Goal: Task Accomplishment & Management: Use online tool/utility

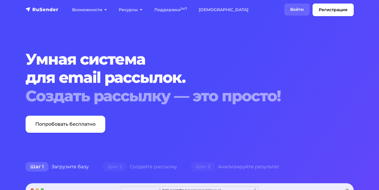
click at [296, 9] on link "Войти" at bounding box center [297, 10] width 25 height 12
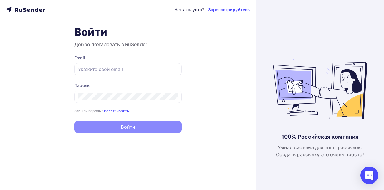
type input "[EMAIL_ADDRESS][DOMAIN_NAME]"
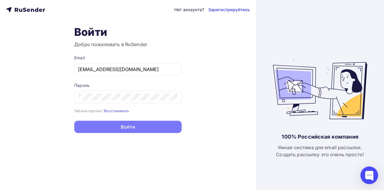
click at [134, 126] on button "Войти" at bounding box center [127, 127] width 107 height 12
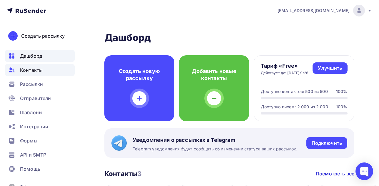
click at [38, 70] on span "Контакты" at bounding box center [31, 70] width 23 height 7
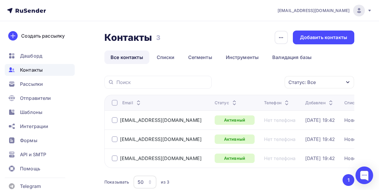
click at [115, 139] on div at bounding box center [115, 140] width 6 height 6
click at [233, 82] on div "Действие" at bounding box center [231, 82] width 23 height 7
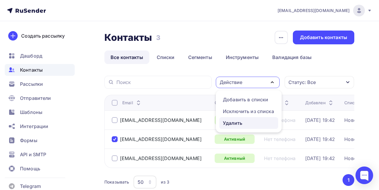
click at [246, 124] on div "Удалить" at bounding box center [249, 123] width 52 height 7
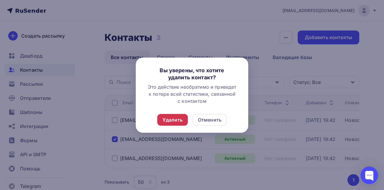
click at [185, 119] on div "Удалить" at bounding box center [172, 120] width 31 height 12
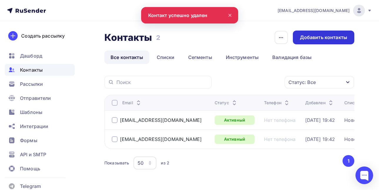
click at [314, 40] on div "Добавить контакты" at bounding box center [323, 37] width 47 height 7
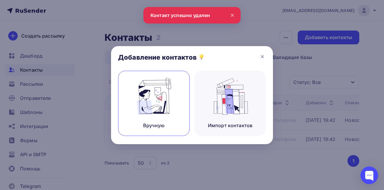
click at [171, 81] on img at bounding box center [153, 96] width 39 height 37
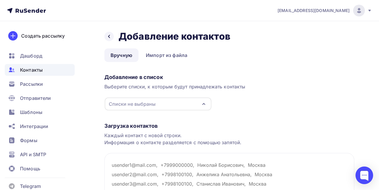
click at [163, 102] on div "Списки не выбраны" at bounding box center [158, 104] width 107 height 13
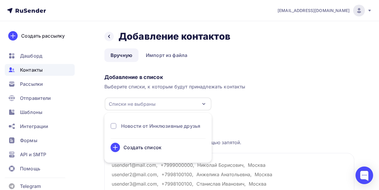
click at [167, 128] on div "Новости от Инклюзивные друзья" at bounding box center [160, 126] width 79 height 7
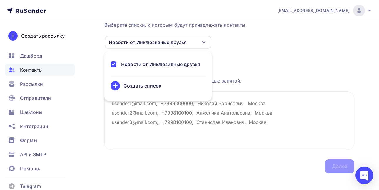
scroll to position [64, 0]
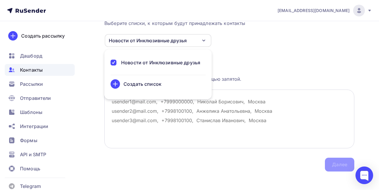
click at [242, 108] on textarea at bounding box center [230, 119] width 250 height 59
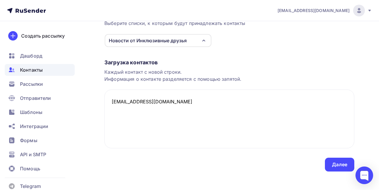
scroll to position [69, 0]
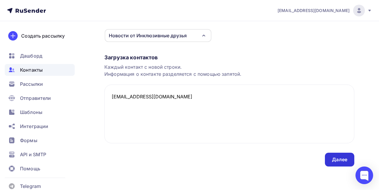
type textarea "[EMAIL_ADDRESS][DOMAIN_NAME]"
click at [339, 165] on div "Далее" at bounding box center [339, 160] width 29 height 14
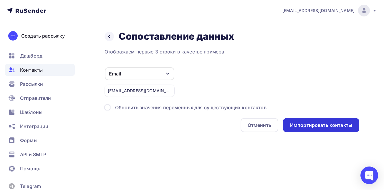
click at [311, 124] on div "Импортировать контакты" at bounding box center [321, 125] width 62 height 7
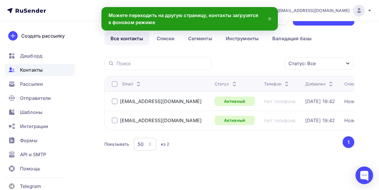
scroll to position [23, 0]
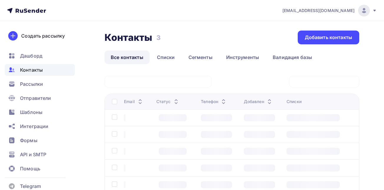
click at [358, 54] on div "Контакты Контакты 3 3 Добавить контакты Все контакты Списки Сегменты Инструмент…" at bounding box center [192, 168] width 384 height 294
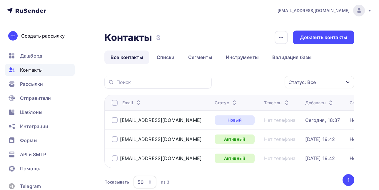
click at [379, 102] on html "[EMAIL_ADDRESS][DOMAIN_NAME] Аккаунт Тарифы Выйти Создать рассылку [GEOGRAPHIC_…" at bounding box center [189, 95] width 379 height 190
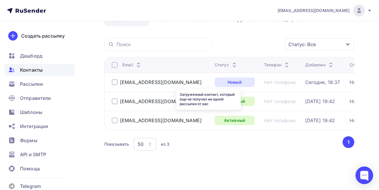
click at [219, 78] on div "Новый" at bounding box center [235, 82] width 40 height 9
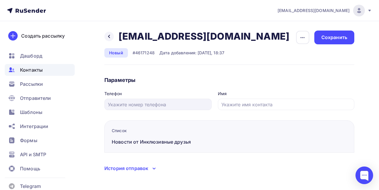
scroll to position [6, 0]
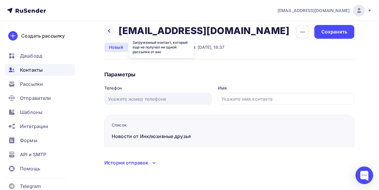
click at [121, 48] on div "Новый" at bounding box center [117, 47] width 24 height 9
click at [107, 31] on icon at bounding box center [109, 31] width 5 height 5
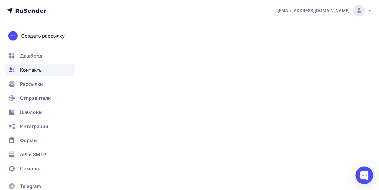
scroll to position [42, 0]
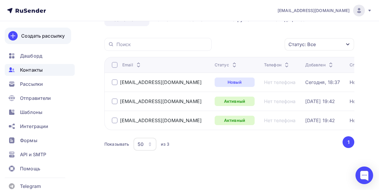
click at [45, 37] on div "Создать рассылку" at bounding box center [43, 35] width 44 height 7
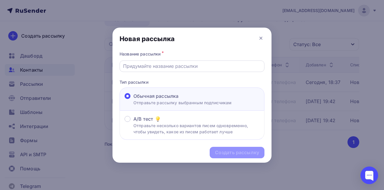
click at [153, 62] on div at bounding box center [192, 66] width 145 height 11
click at [154, 67] on input "text" at bounding box center [192, 66] width 138 height 7
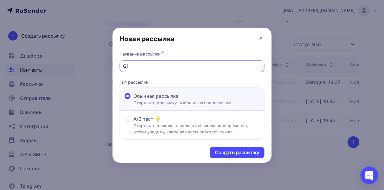
type input "G"
type input "Подарок от красной шапочки и её киоска"
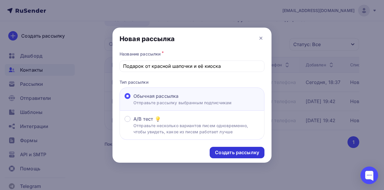
click at [241, 155] on div "Создать рассылку" at bounding box center [237, 153] width 44 height 7
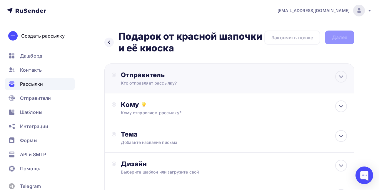
click at [176, 79] on div "Отправитель Кто отправляет рассылку? Email * [EMAIL_ADDRESS][DOMAIN_NAME] [EMAI…" at bounding box center [184, 78] width 127 height 15
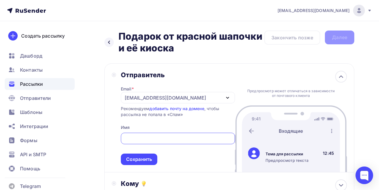
click at [214, 93] on div "[EMAIL_ADDRESS][DOMAIN_NAME]" at bounding box center [178, 97] width 114 height 11
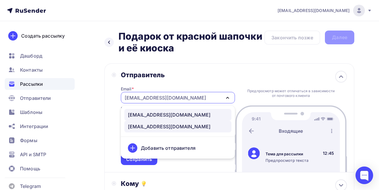
click at [167, 114] on div "[EMAIL_ADDRESS][DOMAIN_NAME]" at bounding box center [169, 115] width 83 height 7
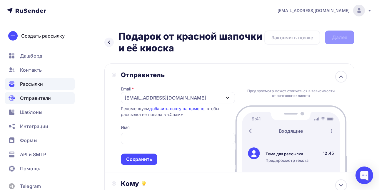
click at [30, 94] on div "Отправители" at bounding box center [40, 98] width 70 height 12
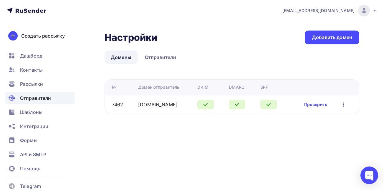
click at [315, 103] on link "Проверить" at bounding box center [315, 105] width 23 height 6
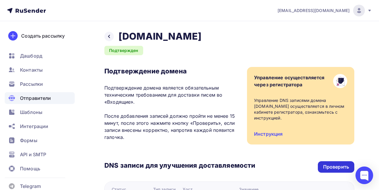
click at [326, 167] on div "Проверить" at bounding box center [337, 167] width 26 height 7
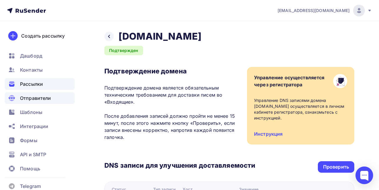
click at [29, 83] on span "Рассылки" at bounding box center [31, 84] width 23 height 7
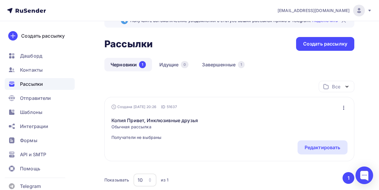
scroll to position [18, 0]
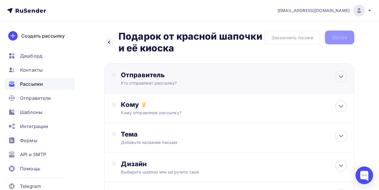
click at [209, 76] on div "Отправитель" at bounding box center [184, 75] width 127 height 8
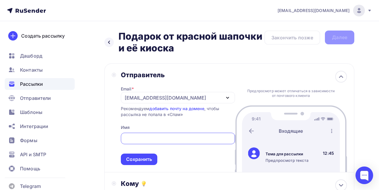
click at [175, 100] on div "[EMAIL_ADDRESS][DOMAIN_NAME]" at bounding box center [178, 97] width 114 height 11
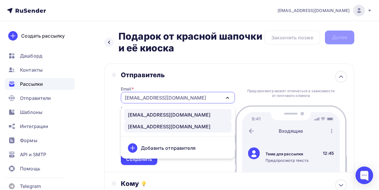
click at [140, 116] on div "[EMAIL_ADDRESS][DOMAIN_NAME]" at bounding box center [169, 115] width 83 height 7
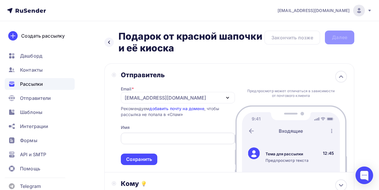
click at [157, 135] on input "text" at bounding box center [177, 138] width 107 height 7
type input "к"
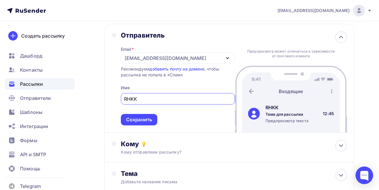
scroll to position [68, 0]
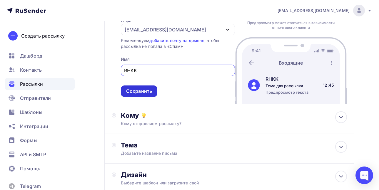
type input "RHKK"
click at [137, 87] on div "Сохранить" at bounding box center [139, 91] width 37 height 11
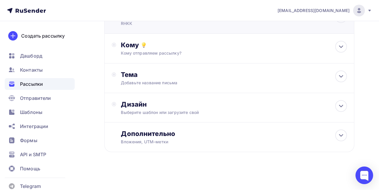
scroll to position [60, 0]
click at [182, 54] on div "Кому отправляем рассылку?" at bounding box center [223, 53] width 204 height 6
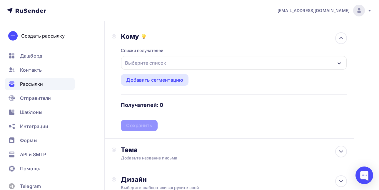
click at [162, 61] on div "Выберите список" at bounding box center [146, 63] width 46 height 11
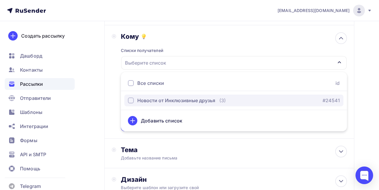
click at [131, 99] on div "button" at bounding box center [131, 101] width 6 height 6
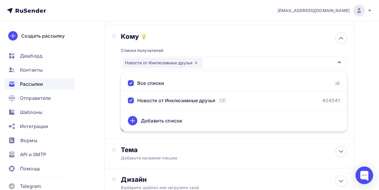
click at [92, 88] on div "Назад Подарок от красной шапочки и её киоска Подарок от красной шапочки и её ки…" at bounding box center [189, 109] width 379 height 313
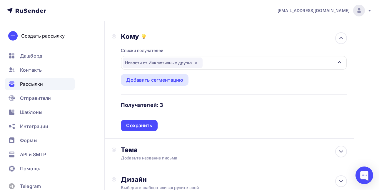
click at [195, 63] on icon "button" at bounding box center [196, 63] width 5 height 5
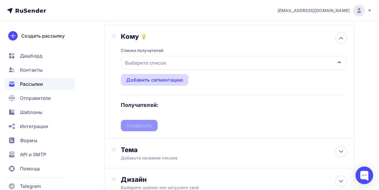
click at [162, 81] on div "Добавить сегментацию" at bounding box center [154, 80] width 57 height 7
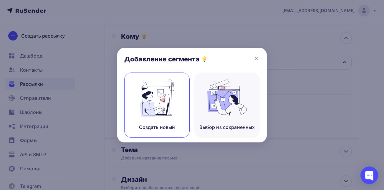
click at [169, 94] on img at bounding box center [156, 98] width 39 height 37
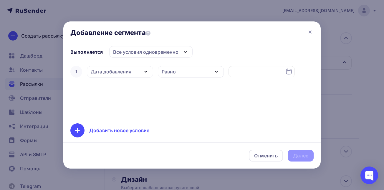
click at [135, 51] on div "Все условия одновременно" at bounding box center [145, 52] width 65 height 7
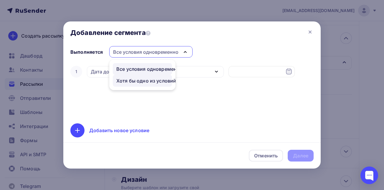
click at [136, 82] on div "Хотя бы одно из условий" at bounding box center [146, 80] width 60 height 7
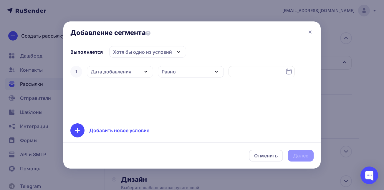
click at [121, 72] on div "Дата добавления" at bounding box center [111, 71] width 41 height 7
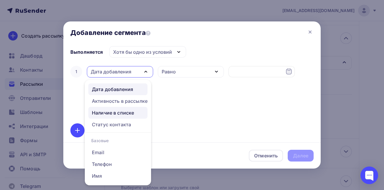
click at [107, 113] on div "Наличие в списке" at bounding box center [113, 113] width 42 height 7
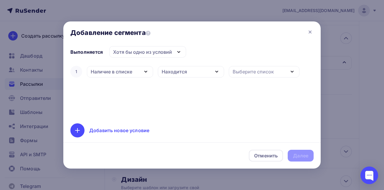
click at [191, 72] on div "Находится" at bounding box center [191, 71] width 66 height 11
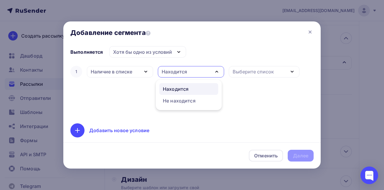
click at [245, 74] on div "Выберите список" at bounding box center [253, 71] width 41 height 7
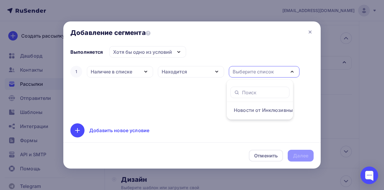
click at [125, 72] on div "Наличие в списке" at bounding box center [112, 71] width 42 height 7
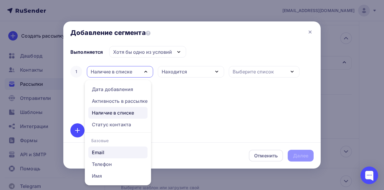
click at [112, 155] on div "Email" at bounding box center [118, 152] width 52 height 7
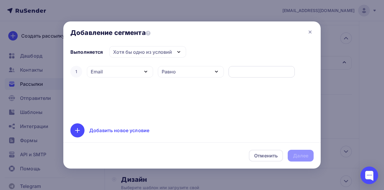
click at [240, 68] on div at bounding box center [261, 71] width 66 height 11
click at [255, 69] on input "text" at bounding box center [261, 71] width 59 height 7
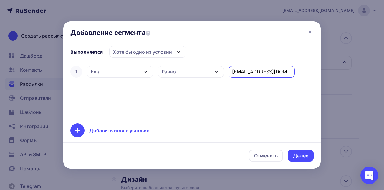
type input "[EMAIL_ADDRESS][DOMAIN_NAME]"
click at [270, 128] on div "Добавить новое условие" at bounding box center [191, 131] width 243 height 14
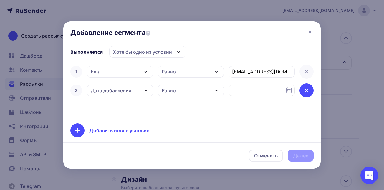
click at [306, 92] on icon at bounding box center [306, 90] width 7 height 7
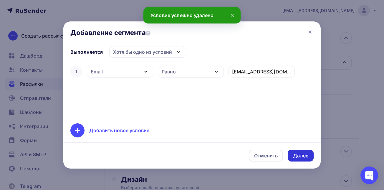
click at [300, 154] on div "Далее" at bounding box center [300, 156] width 15 height 7
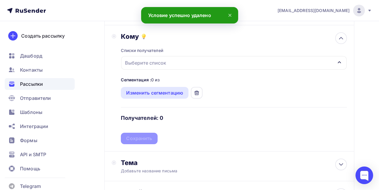
click at [149, 65] on div "Выберите список" at bounding box center [146, 63] width 46 height 11
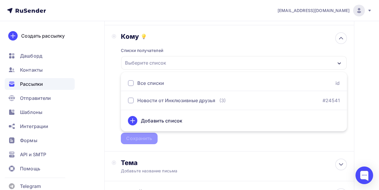
click at [101, 89] on div "Назад Подарок от красной шапочки и её киоска Подарок от красной шапочки и её ки…" at bounding box center [189, 116] width 379 height 326
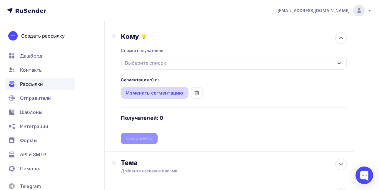
click at [164, 94] on div "Изменить сегментацию" at bounding box center [154, 92] width 57 height 7
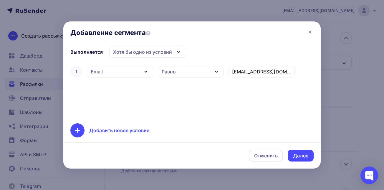
click at [136, 50] on div "Хотя бы одно из условий" at bounding box center [142, 52] width 59 height 7
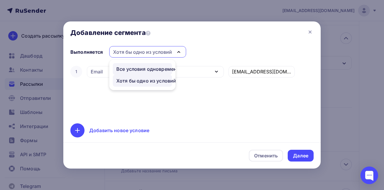
click at [137, 69] on div "Все условия одновременно" at bounding box center [149, 69] width 66 height 7
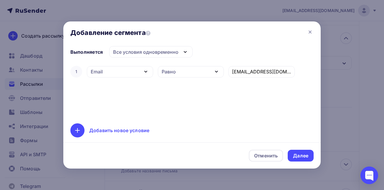
click at [198, 74] on div "Равно" at bounding box center [191, 71] width 66 height 11
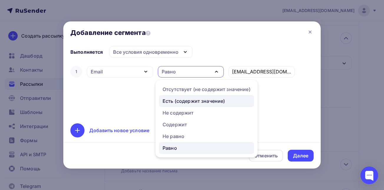
click at [199, 103] on div "Есть (содержит значение)" at bounding box center [193, 101] width 62 height 7
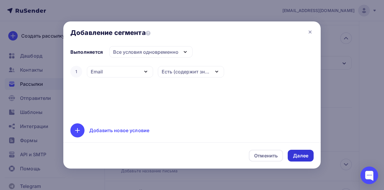
click at [306, 160] on div "Далее" at bounding box center [301, 156] width 26 height 12
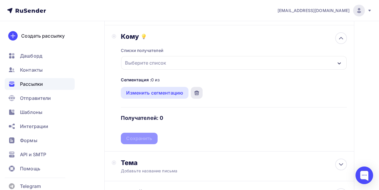
click at [196, 93] on icon at bounding box center [196, 93] width 0 height 1
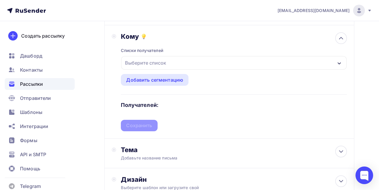
click at [145, 62] on div "Выберите список" at bounding box center [146, 63] width 46 height 11
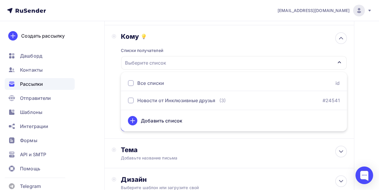
click at [99, 86] on div "Назад Подарок от красной шапочки и её киоска Подарок от красной шапочки и её ки…" at bounding box center [189, 109] width 379 height 313
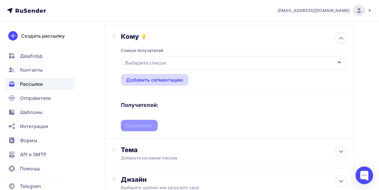
click at [156, 80] on div "Добавить сегментацию" at bounding box center [154, 80] width 57 height 7
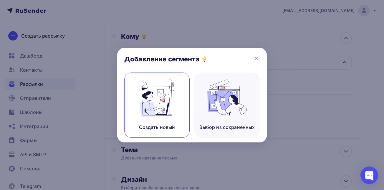
click at [164, 99] on img at bounding box center [156, 98] width 39 height 37
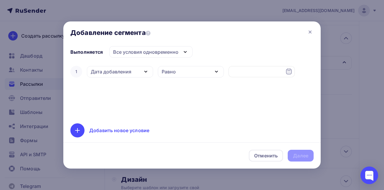
click at [127, 72] on div "Дата добавления" at bounding box center [111, 71] width 41 height 7
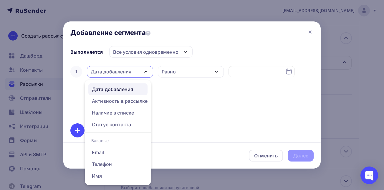
click at [189, 73] on div "Равно" at bounding box center [191, 71] width 66 height 11
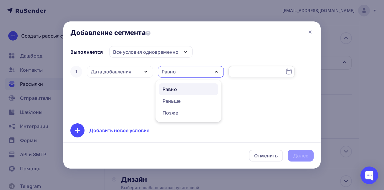
click at [242, 75] on input "text" at bounding box center [261, 71] width 66 height 11
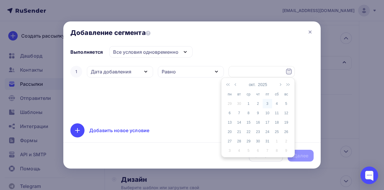
click at [266, 103] on div "3" at bounding box center [267, 103] width 9 height 5
type input "[DATE]"
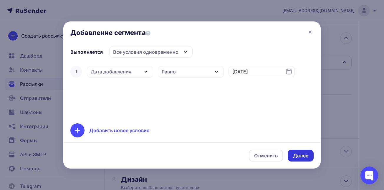
click at [303, 156] on div "Далее" at bounding box center [300, 156] width 15 height 7
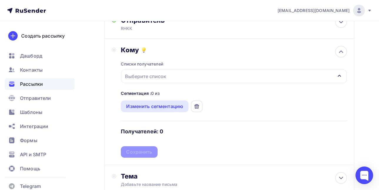
scroll to position [46, 0]
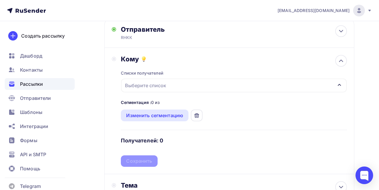
click at [165, 86] on div "Выберите список" at bounding box center [146, 85] width 46 height 11
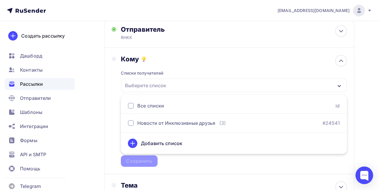
click at [94, 101] on div "Назад Подарок от красной шапочки и её киоска Подарок от красной шапочки и её ки…" at bounding box center [189, 139] width 379 height 326
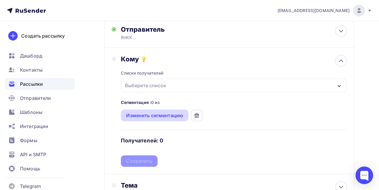
click at [155, 116] on div "Изменить сегментацию" at bounding box center [154, 115] width 57 height 7
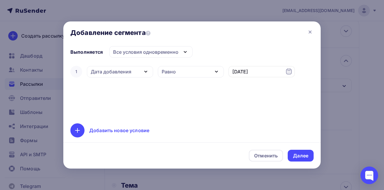
click at [130, 70] on div "Дата добавления" at bounding box center [111, 71] width 41 height 7
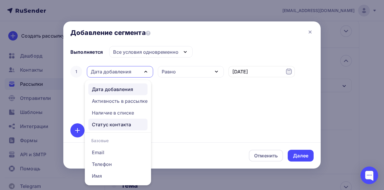
click at [123, 127] on div "Статус контакта" at bounding box center [111, 124] width 39 height 7
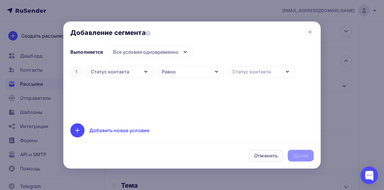
click at [250, 77] on div "Статус контакта" at bounding box center [261, 71] width 66 height 11
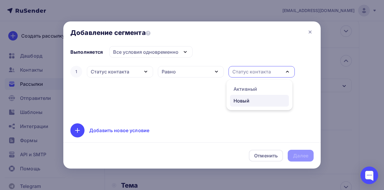
click at [245, 102] on div "Новый" at bounding box center [241, 100] width 16 height 7
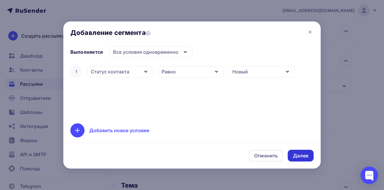
click at [301, 154] on div "Далее" at bounding box center [300, 156] width 15 height 7
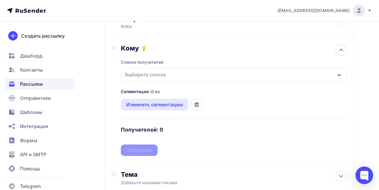
scroll to position [57, 0]
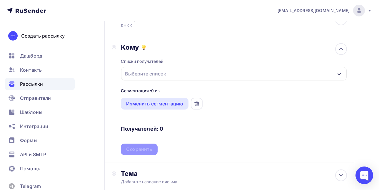
click at [324, 73] on div "Выберите список" at bounding box center [234, 74] width 226 height 14
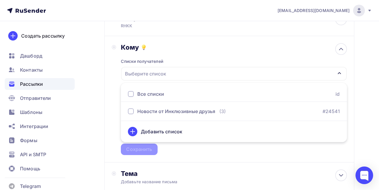
click at [354, 105] on div "Кому Списки получателей Выберите список Все списки id Новости от Инклюзивные др…" at bounding box center [230, 99] width 250 height 127
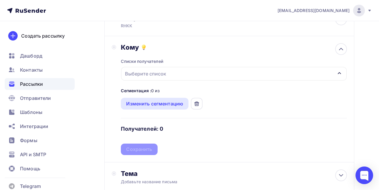
click at [194, 74] on div "Выберите список" at bounding box center [234, 74] width 226 height 14
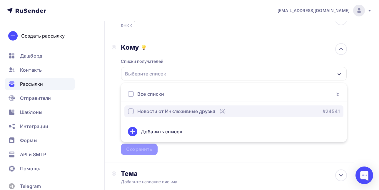
click at [164, 110] on div "Новости от Инклюзивные друзья" at bounding box center [176, 111] width 78 height 7
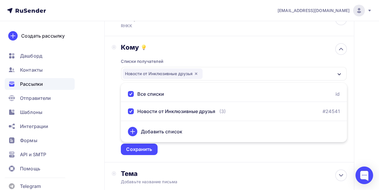
click at [99, 98] on div "Назад Подарок от красной шапочки и её киоска Подарок от красной шапочки и её ки…" at bounding box center [189, 127] width 379 height 326
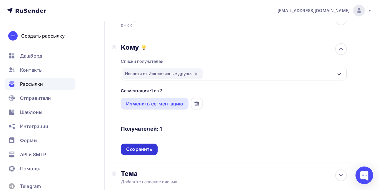
click at [141, 148] on div "Сохранить" at bounding box center [139, 149] width 26 height 7
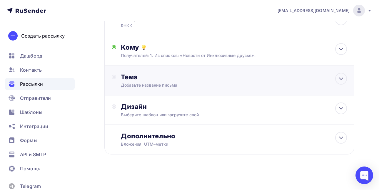
click at [225, 79] on div "Тема" at bounding box center [179, 77] width 116 height 8
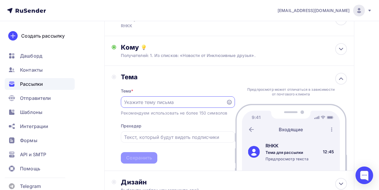
scroll to position [0, 0]
click at [165, 105] on input "text" at bounding box center [173, 102] width 99 height 7
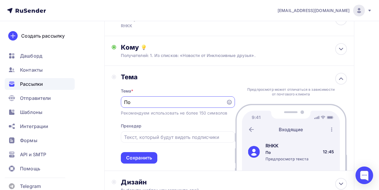
type input "П"
type input "Заказ #"
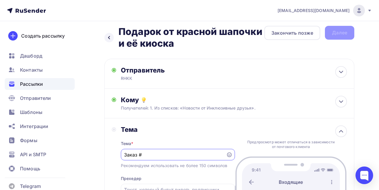
scroll to position [1, 0]
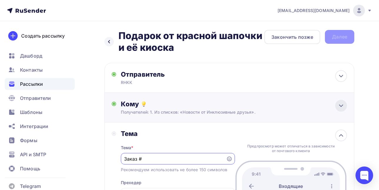
click at [337, 109] on div at bounding box center [342, 106] width 12 height 12
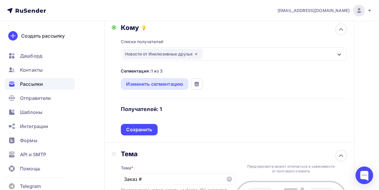
scroll to position [81, 0]
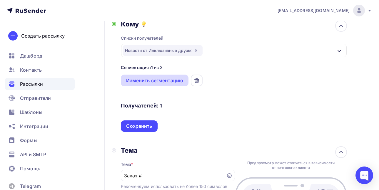
click at [163, 75] on div "Изменить сегментацию" at bounding box center [155, 81] width 68 height 12
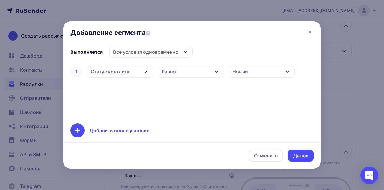
click at [129, 72] on div "Статус контакта" at bounding box center [120, 71] width 66 height 11
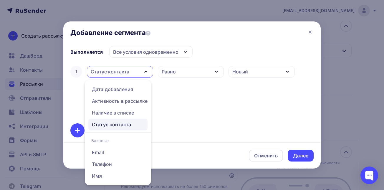
click at [168, 89] on div "1 Статус контакта Дата добавления Активность в рассылке Наличие в списке Статус…" at bounding box center [191, 91] width 243 height 52
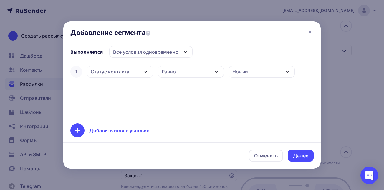
click at [138, 74] on div "Статус контакта" at bounding box center [120, 71] width 66 height 11
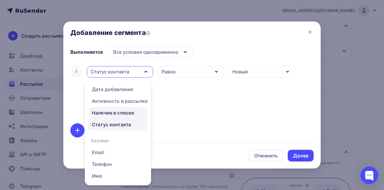
click at [126, 115] on div "Наличие в списке" at bounding box center [113, 113] width 42 height 7
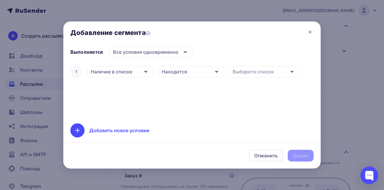
click at [120, 72] on div "Наличие в списке" at bounding box center [112, 71] width 42 height 7
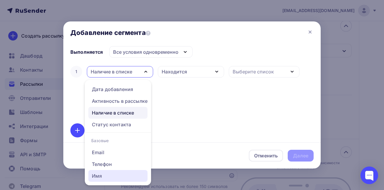
click at [113, 174] on div "Имя" at bounding box center [118, 176] width 52 height 7
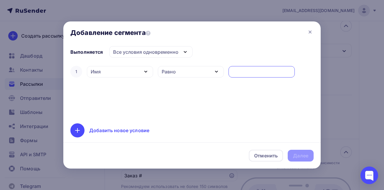
click at [251, 72] on input "text" at bounding box center [261, 71] width 59 height 7
type input "[PERSON_NAME]"
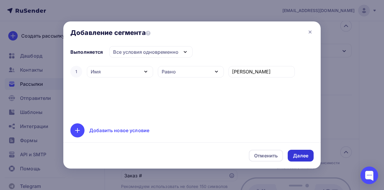
click at [304, 158] on div "Далее" at bounding box center [300, 156] width 15 height 7
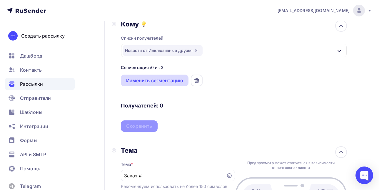
click at [176, 77] on div "Изменить сегментацию" at bounding box center [154, 80] width 57 height 7
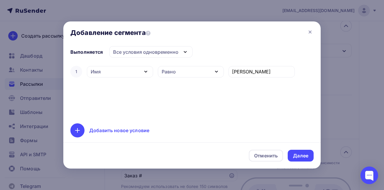
click at [135, 71] on div "Имя" at bounding box center [120, 71] width 66 height 11
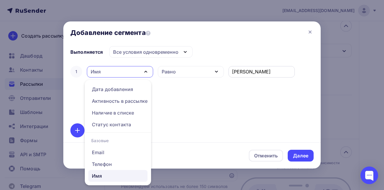
click at [265, 75] on input "[PERSON_NAME]" at bounding box center [261, 71] width 59 height 7
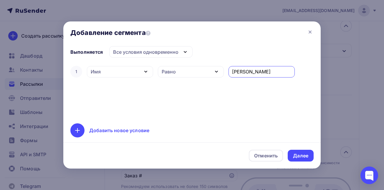
type input "[PERSON_NAME]"
click at [303, 161] on div "Далее" at bounding box center [301, 156] width 26 height 12
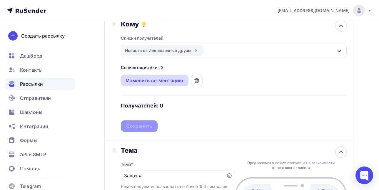
click at [156, 78] on div "Изменить сегментацию" at bounding box center [154, 80] width 57 height 7
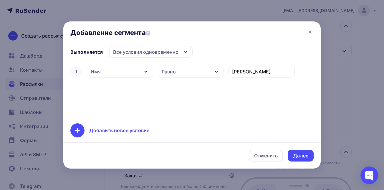
click at [195, 72] on div "Равно" at bounding box center [191, 71] width 66 height 11
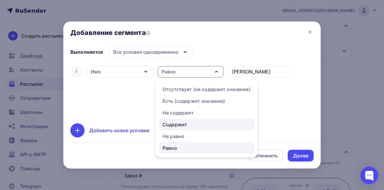
click at [186, 124] on div "Содержит" at bounding box center [174, 124] width 24 height 7
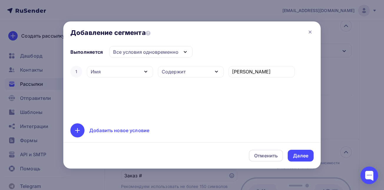
click at [200, 75] on div "Содержит" at bounding box center [191, 71] width 66 height 11
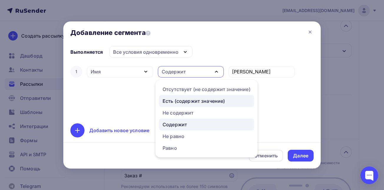
click at [197, 99] on div "Есть (содержит значение)" at bounding box center [193, 101] width 62 height 7
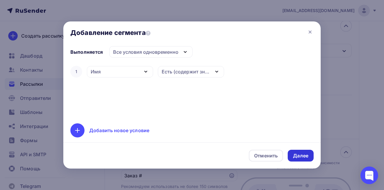
click at [301, 155] on div "Далее" at bounding box center [300, 156] width 15 height 7
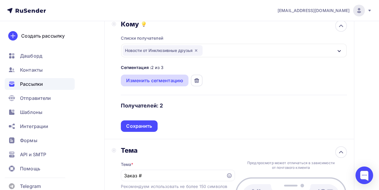
click at [157, 83] on div "Изменить сегментацию" at bounding box center [154, 80] width 57 height 7
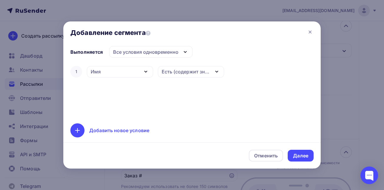
click at [184, 72] on div "Есть (содержит значение)" at bounding box center [186, 71] width 48 height 7
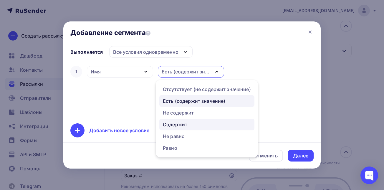
click at [182, 124] on div "Содержит" at bounding box center [175, 124] width 24 height 7
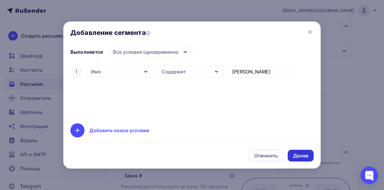
click at [294, 154] on div "Далее" at bounding box center [300, 156] width 15 height 7
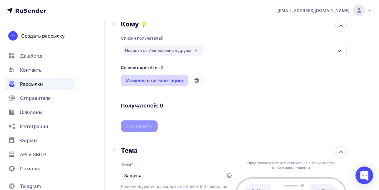
click at [155, 79] on div "Изменить сегментацию" at bounding box center [154, 80] width 57 height 7
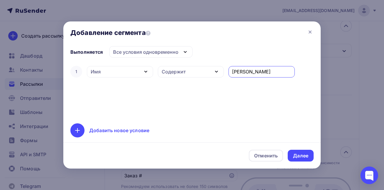
drag, startPoint x: 261, startPoint y: 72, endPoint x: 235, endPoint y: 72, distance: 25.3
click at [235, 72] on input "[PERSON_NAME]" at bounding box center [261, 71] width 59 height 7
type input "[PERSON_NAME]"
click at [305, 158] on div "Далее" at bounding box center [300, 156] width 15 height 7
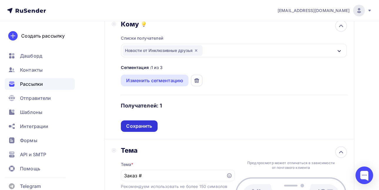
click at [140, 127] on div "Сохранить" at bounding box center [139, 126] width 26 height 7
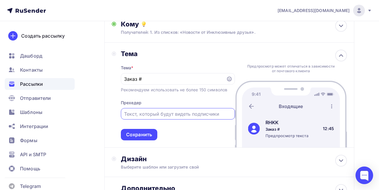
click at [160, 115] on input "text" at bounding box center [177, 114] width 107 height 7
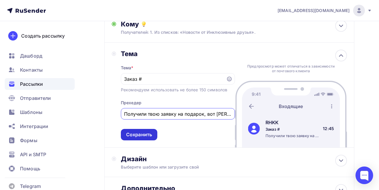
type input "Получили твою заявку на подарок, вот [PERSON_NAME]!"
click at [147, 137] on div "Сохранить" at bounding box center [139, 135] width 26 height 7
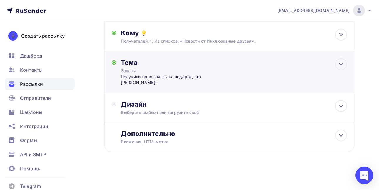
scroll to position [66, 0]
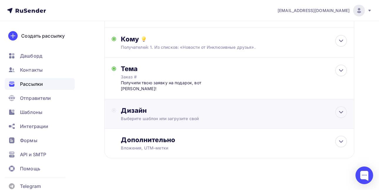
click at [243, 116] on div "Выберите шаблон или загрузите свой" at bounding box center [223, 119] width 204 height 6
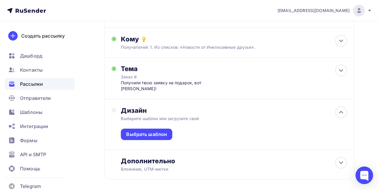
scroll to position [81, 0]
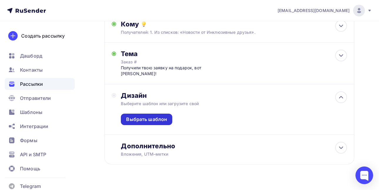
click at [159, 114] on div "Выбрать шаблон" at bounding box center [147, 119] width 52 height 11
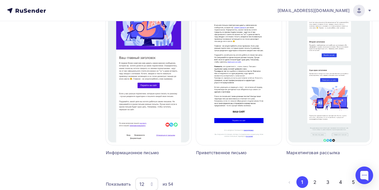
scroll to position [557, 0]
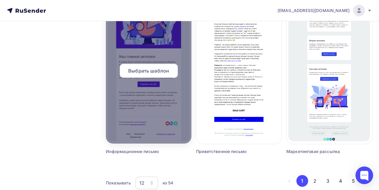
click at [150, 67] on span "Выбрать шаблон" at bounding box center [148, 70] width 41 height 7
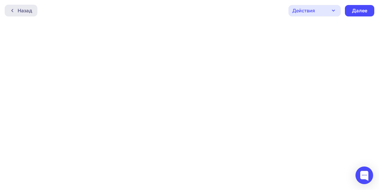
click at [29, 10] on div "Назад" at bounding box center [25, 10] width 14 height 7
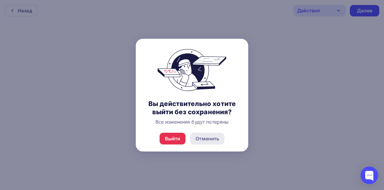
click at [195, 135] on div "Отменить" at bounding box center [207, 138] width 24 height 7
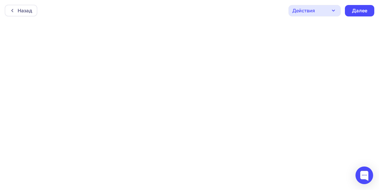
click at [326, 12] on div "Действия" at bounding box center [315, 10] width 52 height 11
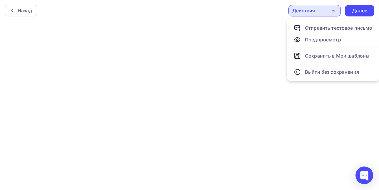
click at [265, 19] on div "Назад Действия Отправить тестовое письмо Предпросмотр Сохранить в Мои шаблоны В…" at bounding box center [189, 10] width 379 height 21
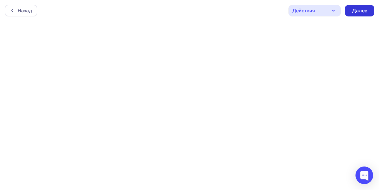
click at [359, 13] on div "Далее" at bounding box center [359, 10] width 15 height 7
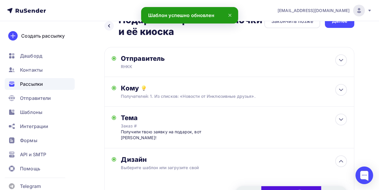
scroll to position [23, 0]
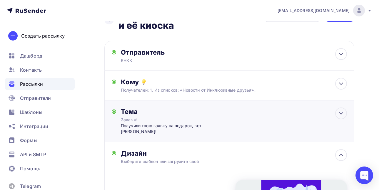
click at [208, 117] on div "Тема Заказ # Получили твою заявку на подарок, вот лови! Тема * Заказ # Рекоменд…" at bounding box center [179, 121] width 116 height 27
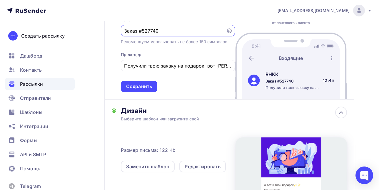
scroll to position [153, 0]
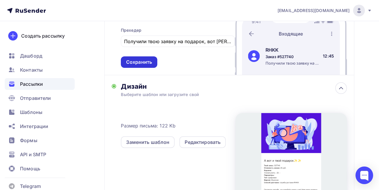
type input "Заказ #527740"
click at [143, 68] on div "Сохранить" at bounding box center [139, 62] width 37 height 11
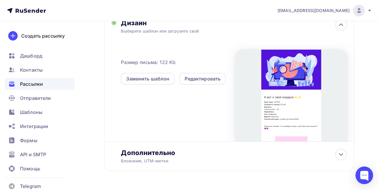
click at [270, 71] on div at bounding box center [292, 96] width 112 height 92
click at [211, 77] on div "Редактировать" at bounding box center [203, 79] width 47 height 12
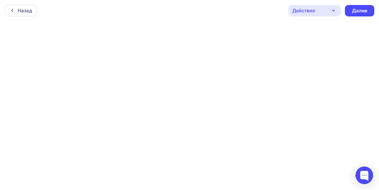
click at [318, 13] on div "Действия" at bounding box center [315, 10] width 52 height 11
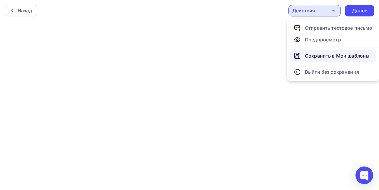
click at [315, 56] on div "Сохранить в Мои шаблоны" at bounding box center [337, 55] width 64 height 7
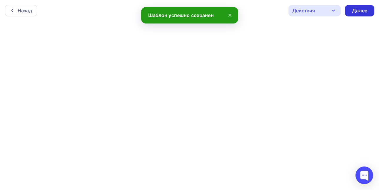
click at [361, 8] on div "Далее" at bounding box center [359, 10] width 15 height 7
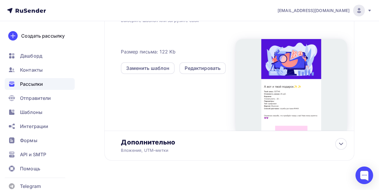
scroll to position [166, 0]
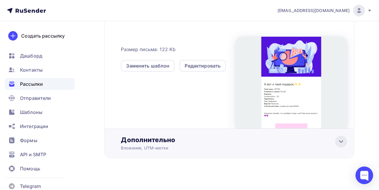
click at [339, 138] on icon at bounding box center [341, 141] width 7 height 7
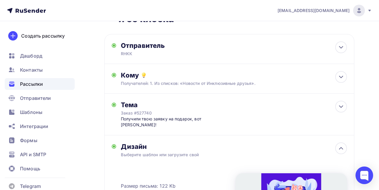
scroll to position [0, 0]
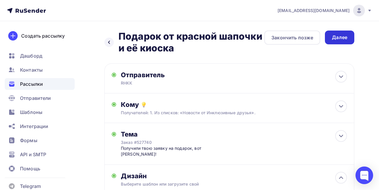
click at [342, 40] on div "Далее" at bounding box center [339, 37] width 15 height 7
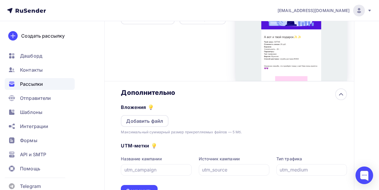
scroll to position [214, 0]
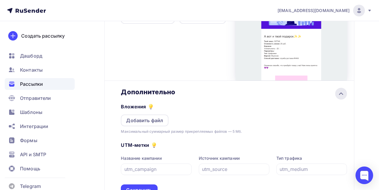
click at [344, 90] on icon at bounding box center [341, 93] width 7 height 7
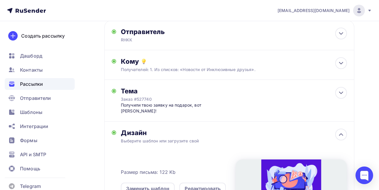
scroll to position [0, 0]
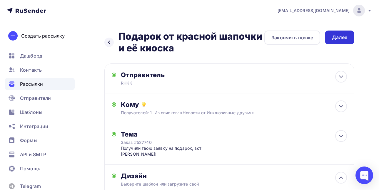
click at [339, 39] on div "Далее" at bounding box center [339, 37] width 15 height 7
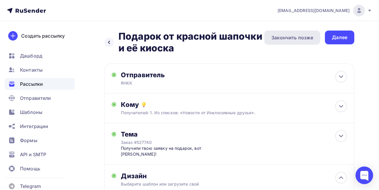
click at [307, 39] on div "Закончить позже" at bounding box center [293, 37] width 42 height 7
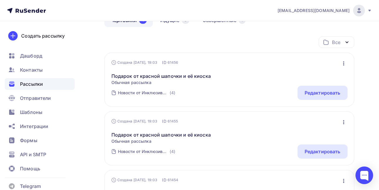
scroll to position [64, 0]
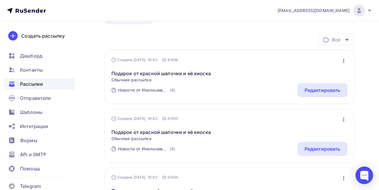
click at [232, 66] on div "Подарок от красной шапочки и её киоска Обычная рассылка Редактировать Копироват…" at bounding box center [230, 73] width 236 height 20
click at [171, 74] on link "Подарок от красной шапочки и её киоска" at bounding box center [161, 73] width 99 height 7
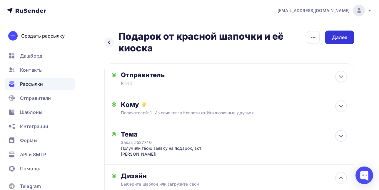
click at [344, 37] on div "Далее" at bounding box center [339, 37] width 15 height 7
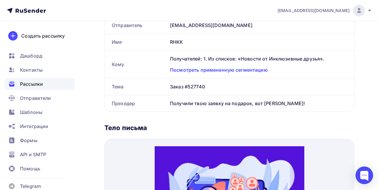
scroll to position [155, 0]
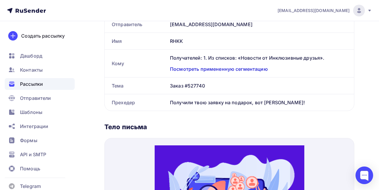
click at [233, 69] on div "Посмотреть примененную сегментацию" at bounding box center [258, 69] width 177 height 7
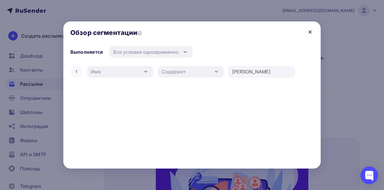
click at [310, 33] on icon at bounding box center [309, 32] width 7 height 7
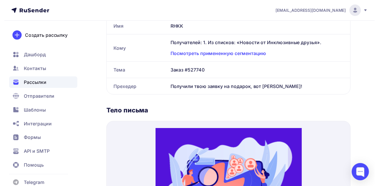
scroll to position [0, 0]
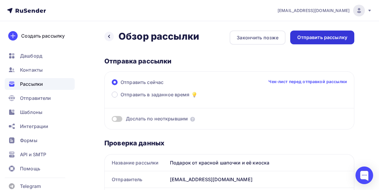
click at [318, 39] on div "Отправить рассылку" at bounding box center [323, 37] width 50 height 7
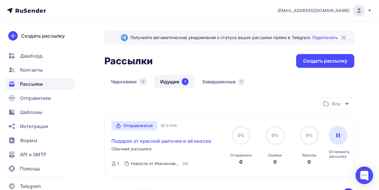
click at [152, 139] on link "Подарок от красной шапочки и её киоска" at bounding box center [161, 141] width 99 height 7
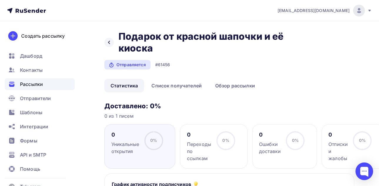
click at [115, 46] on div "Назад Подарок от красной шапочки и её киоска Подарок от красной шапочки и её ки…" at bounding box center [203, 43] width 196 height 24
click at [109, 42] on icon at bounding box center [109, 42] width 2 height 3
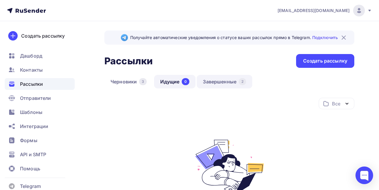
click at [216, 82] on link "Завершенные 2" at bounding box center [225, 82] width 56 height 14
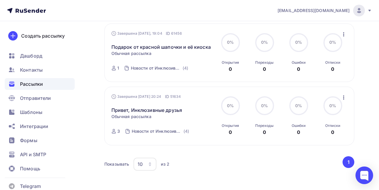
scroll to position [91, 0]
